Goal: Transaction & Acquisition: Purchase product/service

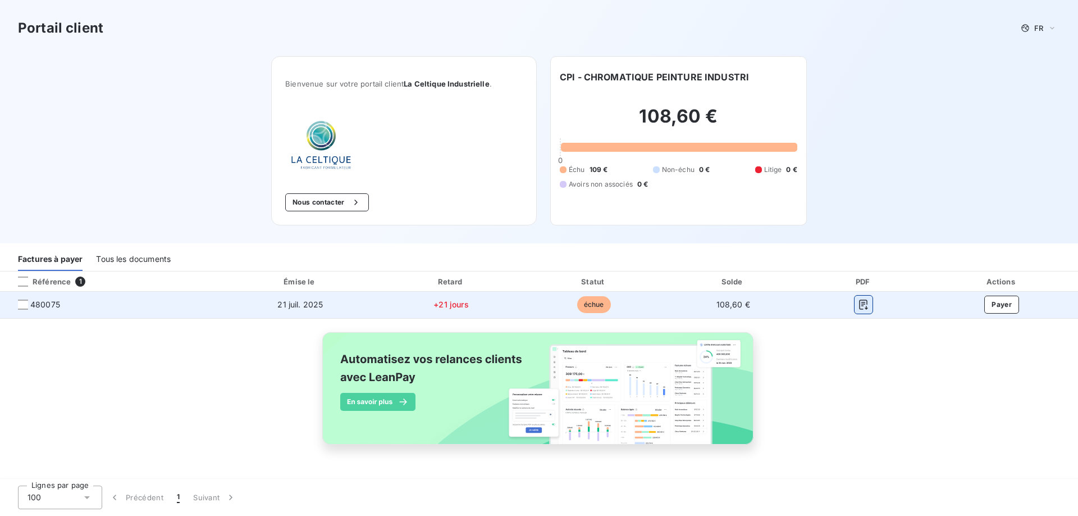
click at [862, 306] on icon "button" at bounding box center [864, 305] width 8 height 10
click at [1004, 304] on button "Payer" at bounding box center [1001, 304] width 35 height 18
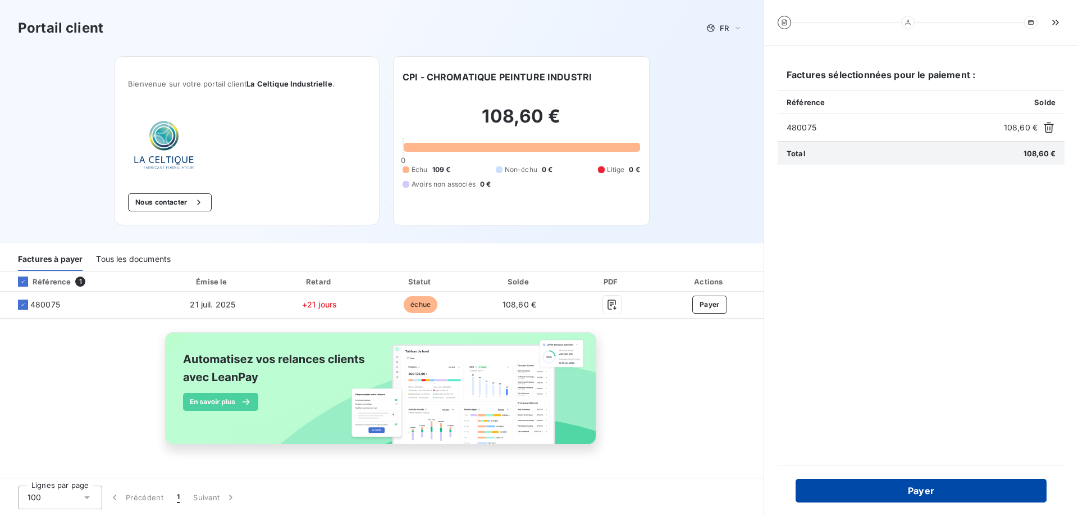
click at [926, 494] on button "Payer" at bounding box center [921, 490] width 251 height 24
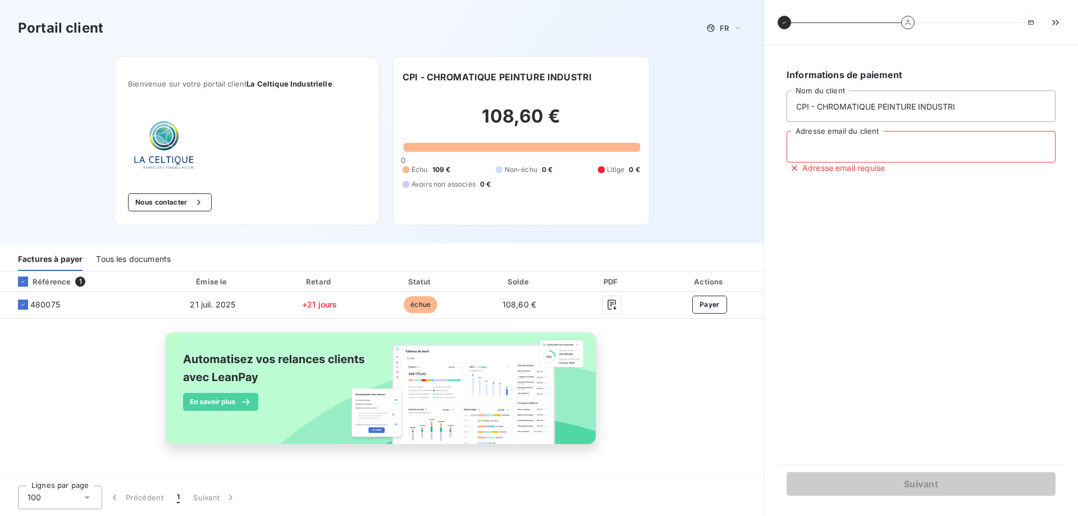
click at [812, 142] on input "Adresse email du client" at bounding box center [921, 146] width 269 height 31
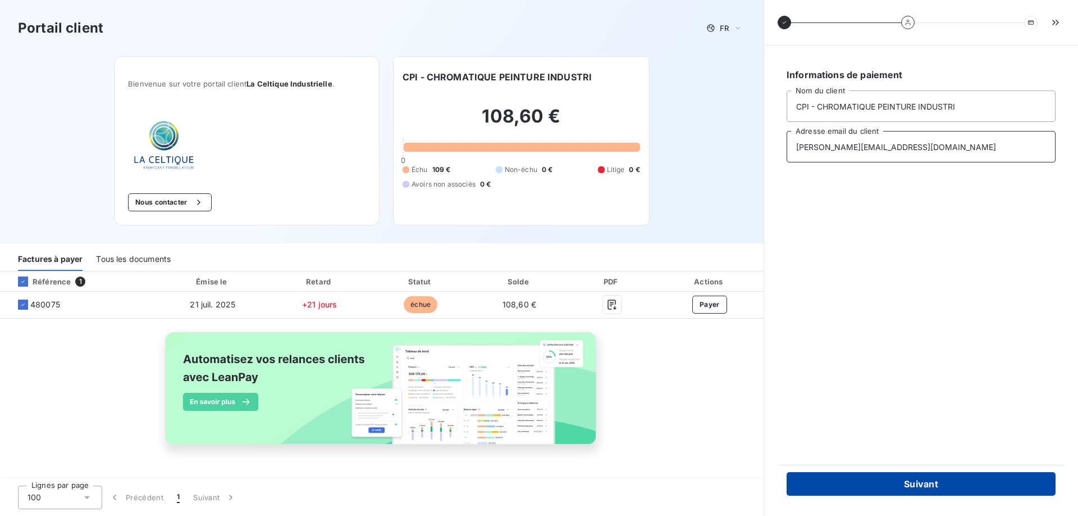
type input "[PERSON_NAME][EMAIL_ADDRESS][DOMAIN_NAME]"
click at [869, 489] on button "Suivant" at bounding box center [921, 484] width 269 height 24
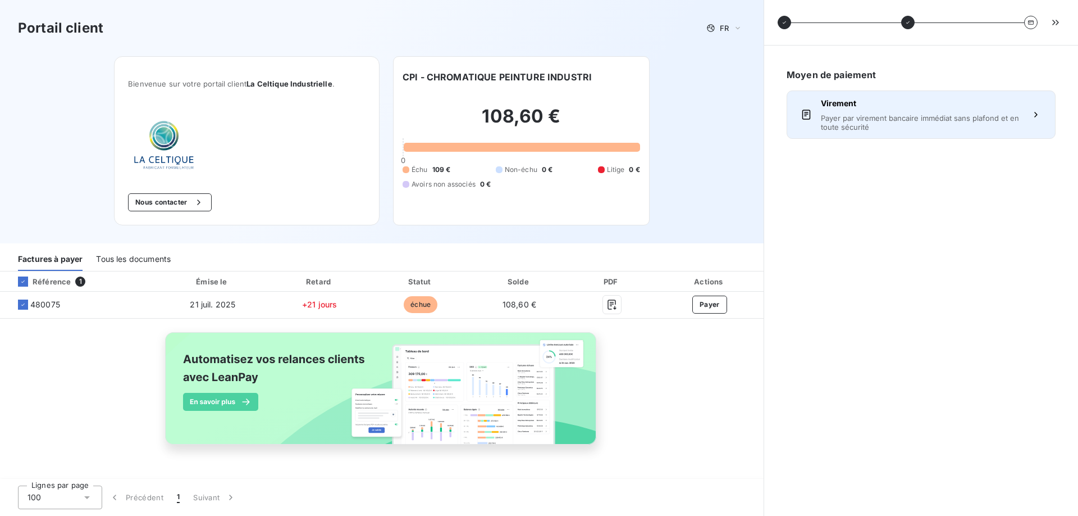
click at [870, 107] on span "Virement" at bounding box center [921, 103] width 200 height 11
click at [870, 107] on div "Moyen de paiement Virement Payer par virement bancaire immédiat sans plafond et…" at bounding box center [921, 280] width 287 height 443
